Goal: Task Accomplishment & Management: Manage account settings

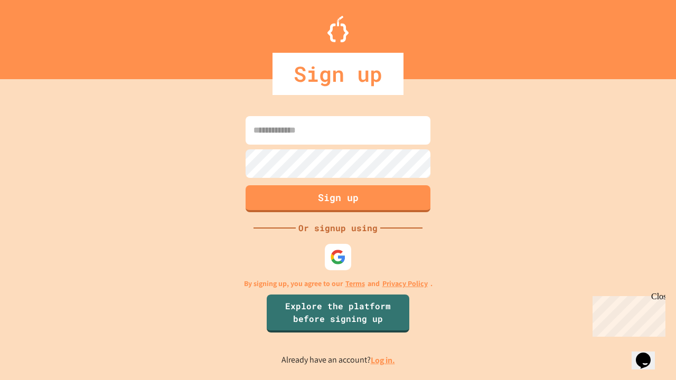
click at [383, 360] on link "Log in." at bounding box center [383, 360] width 24 height 11
